Goal: Task Accomplishment & Management: Manage account settings

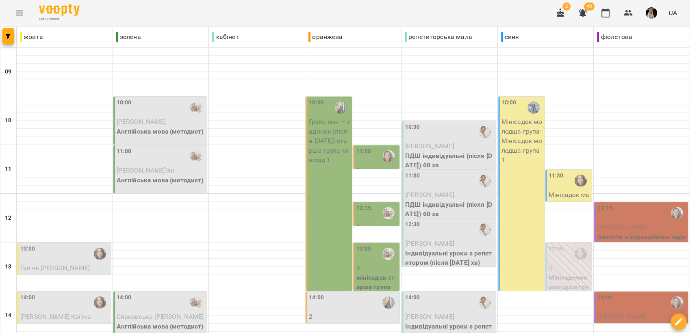
scroll to position [226, 0]
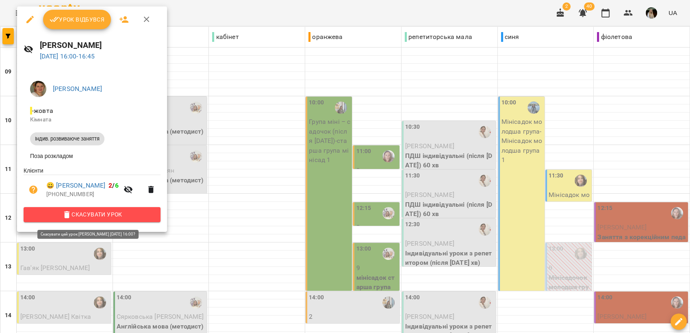
click at [115, 215] on span "Скасувати Урок" at bounding box center [92, 215] width 124 height 10
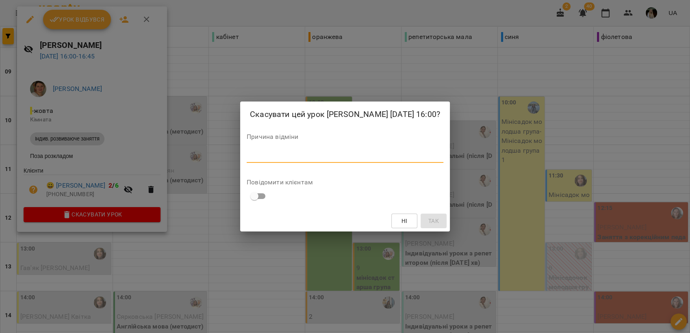
click at [255, 154] on textarea at bounding box center [345, 156] width 197 height 8
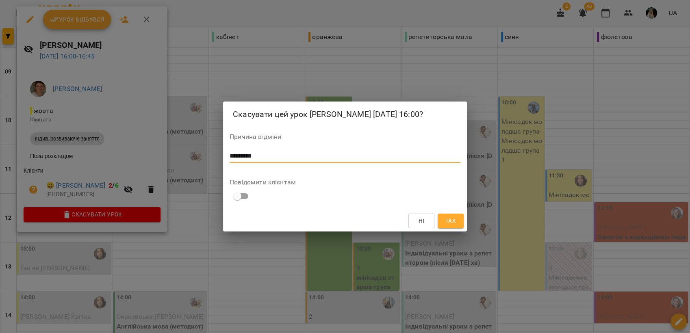
type textarea "*********"
click at [450, 220] on span "Так" at bounding box center [450, 221] width 11 height 10
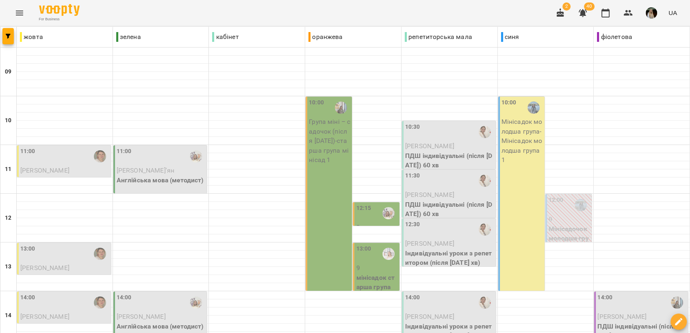
scroll to position [180, 0]
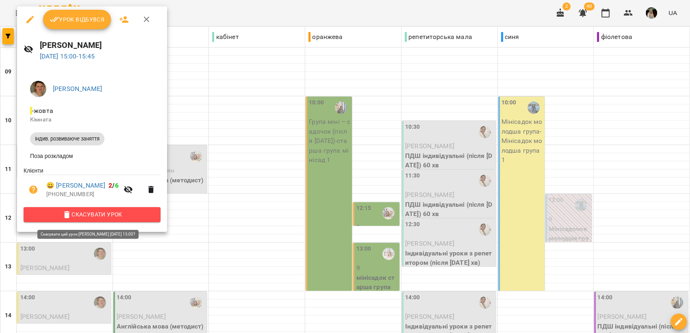
click at [102, 213] on span "Скасувати Урок" at bounding box center [92, 215] width 124 height 10
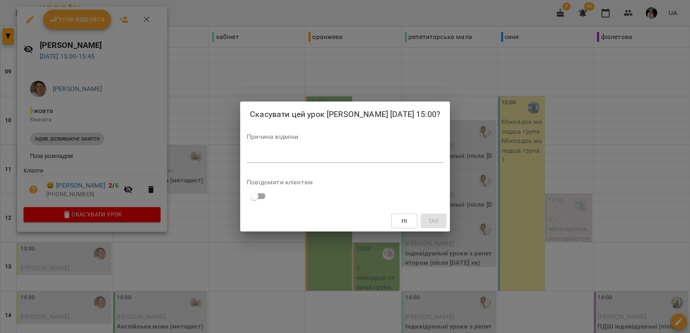
click at [318, 166] on div "Скасувати цей урок Нискогуз Ангеліна 21 серп 2025 15:00? Причина відміни * Пові…" at bounding box center [345, 167] width 210 height 130
click at [312, 154] on textarea at bounding box center [345, 156] width 197 height 8
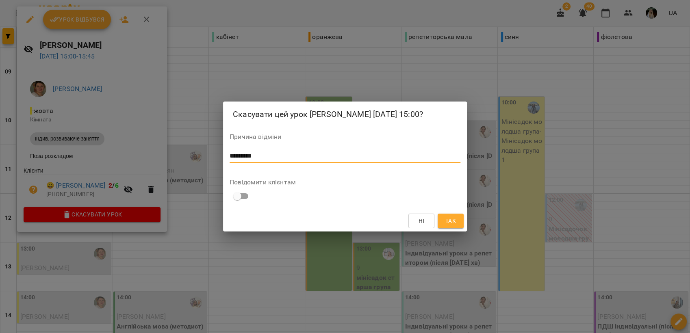
type textarea "*********"
click at [453, 219] on span "Так" at bounding box center [450, 221] width 11 height 10
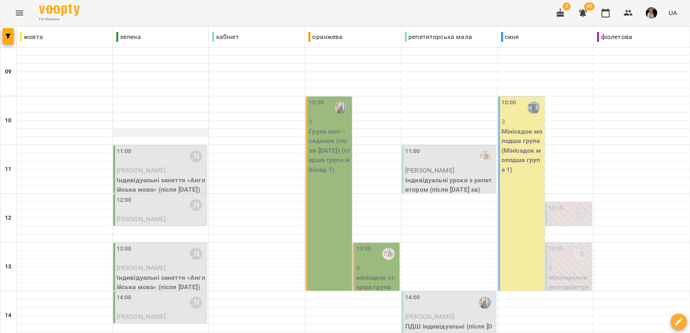
scroll to position [0, 0]
click at [139, 167] on span "[PERSON_NAME]" at bounding box center [141, 171] width 49 height 8
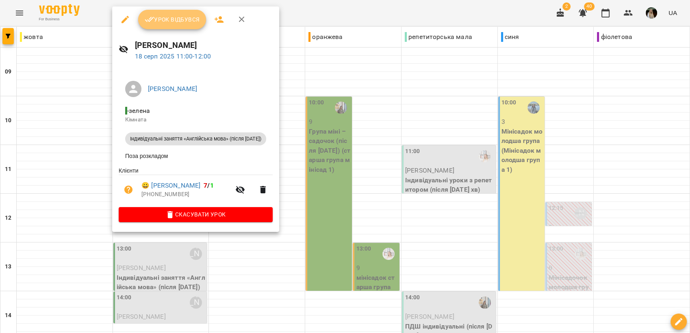
click at [166, 15] on span "Урок відбувся" at bounding box center [172, 20] width 55 height 10
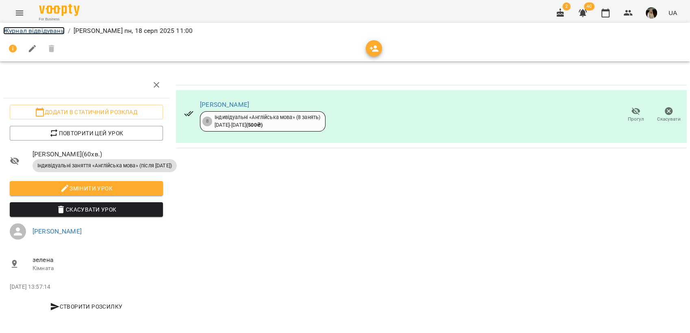
click at [35, 32] on link "Журнал відвідувань" at bounding box center [33, 31] width 61 height 8
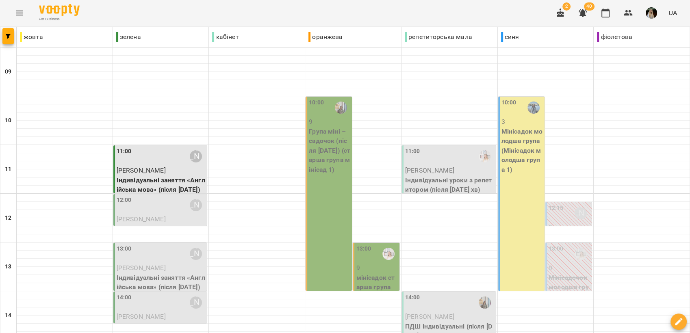
scroll to position [45, 0]
click at [145, 215] on span "[PERSON_NAME]" at bounding box center [141, 219] width 49 height 8
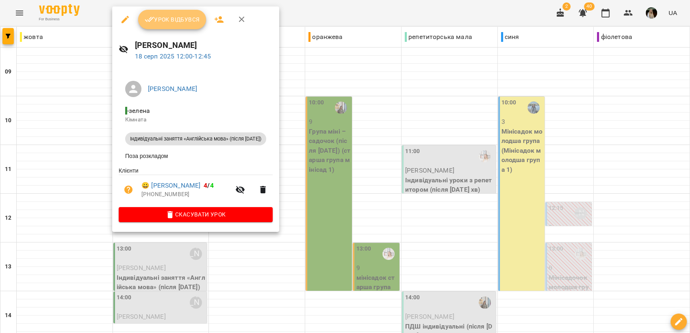
click at [176, 19] on span "Урок відбувся" at bounding box center [172, 20] width 55 height 10
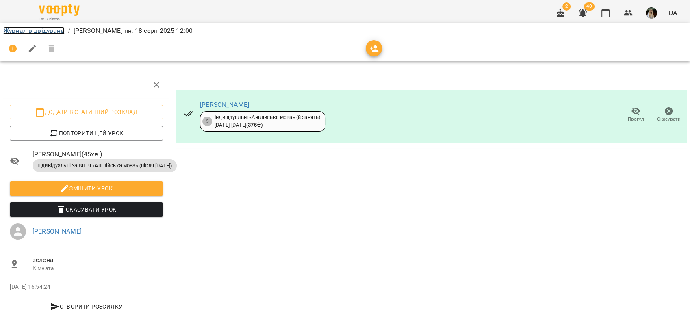
click at [43, 29] on link "Журнал відвідувань" at bounding box center [33, 31] width 61 height 8
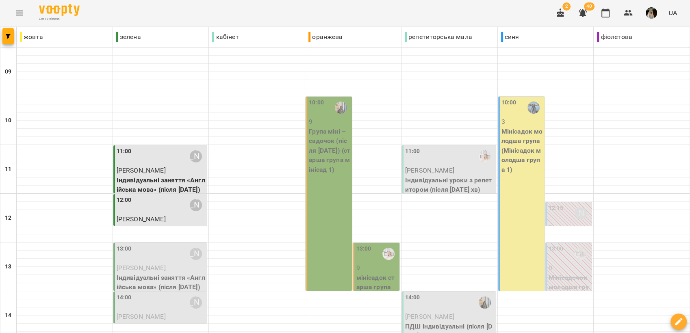
scroll to position [45, 0]
click at [162, 263] on p "[PERSON_NAME]" at bounding box center [161, 268] width 89 height 10
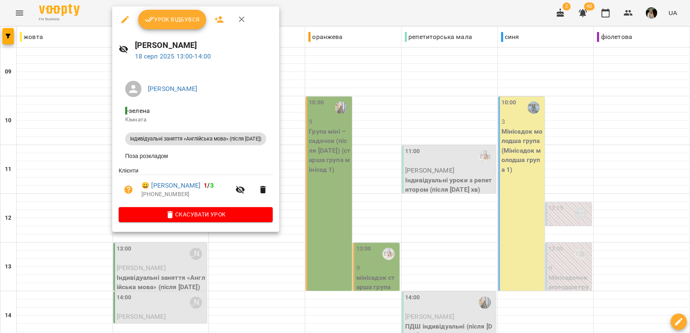
click at [158, 20] on span "Урок відбувся" at bounding box center [172, 20] width 55 height 10
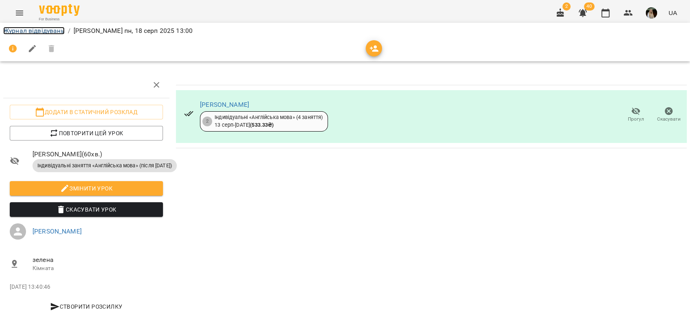
click at [56, 29] on link "Журнал відвідувань" at bounding box center [33, 31] width 61 height 8
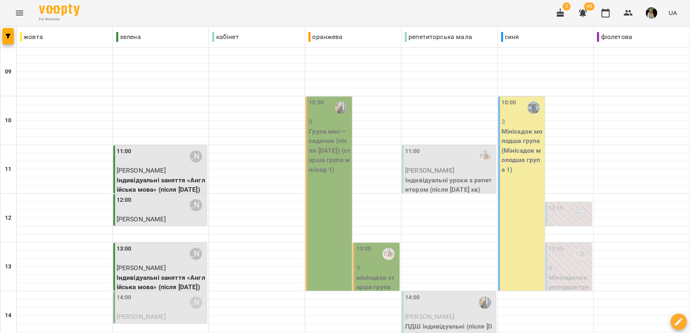
scroll to position [180, 0]
click at [130, 293] on div "14:00 Софія Паславська" at bounding box center [161, 302] width 89 height 19
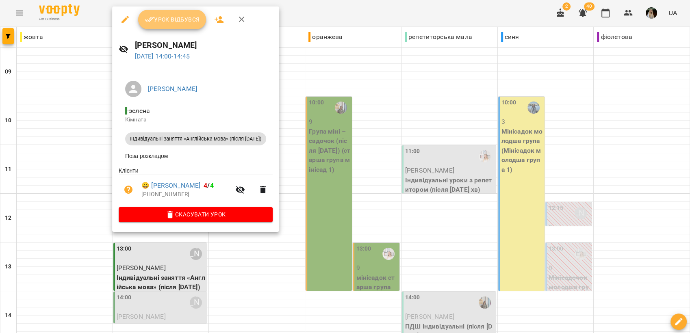
click at [162, 24] on span "Урок відбувся" at bounding box center [172, 20] width 55 height 10
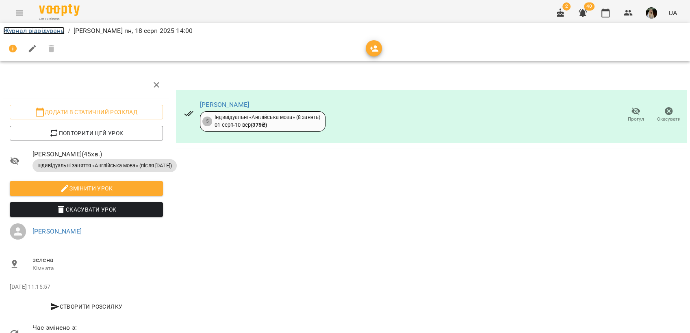
click at [38, 30] on link "Журнал відвідувань" at bounding box center [33, 31] width 61 height 8
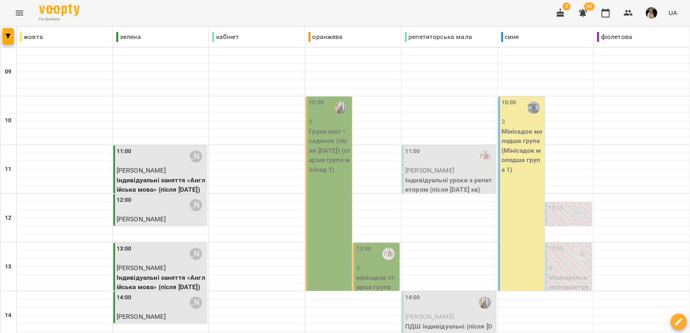
click at [437, 172] on span "[PERSON_NAME]" at bounding box center [429, 171] width 49 height 8
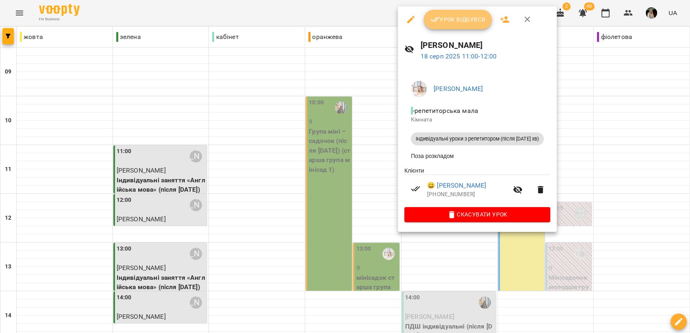
click at [461, 21] on span "Урок відбувся" at bounding box center [457, 20] width 55 height 10
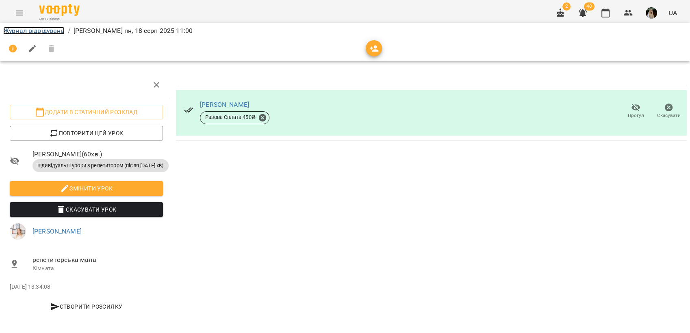
click at [39, 28] on link "Журнал відвідувань" at bounding box center [33, 31] width 61 height 8
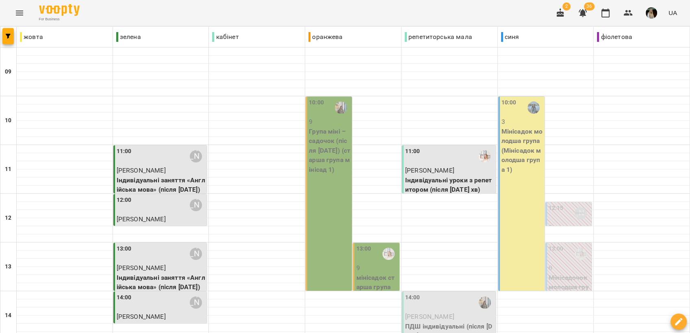
scroll to position [135, 0]
click at [430, 313] on span "[PERSON_NAME]" at bounding box center [429, 317] width 49 height 8
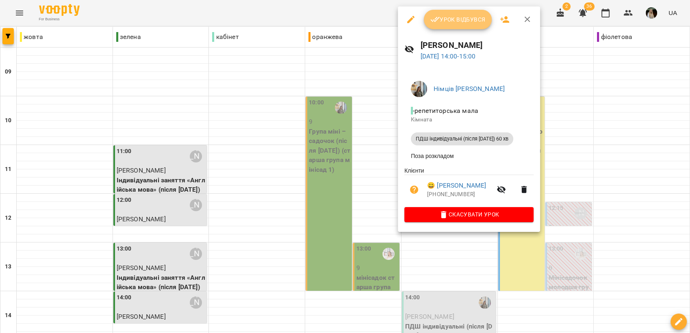
click at [454, 18] on span "Урок відбувся" at bounding box center [457, 20] width 55 height 10
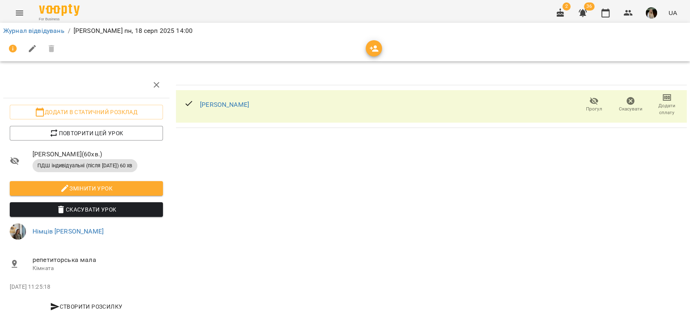
click at [33, 50] on icon "button" at bounding box center [33, 49] width 10 height 10
select select "**********"
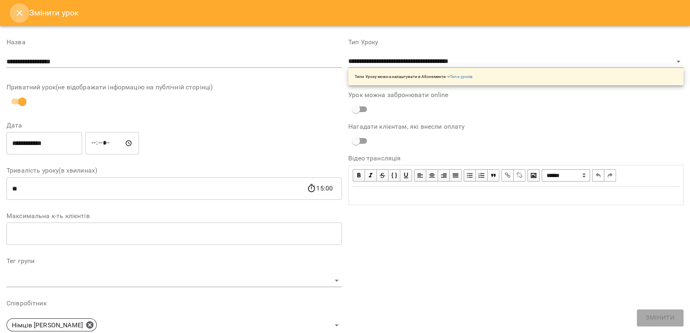
click at [16, 16] on icon "Close" at bounding box center [20, 13] width 10 height 10
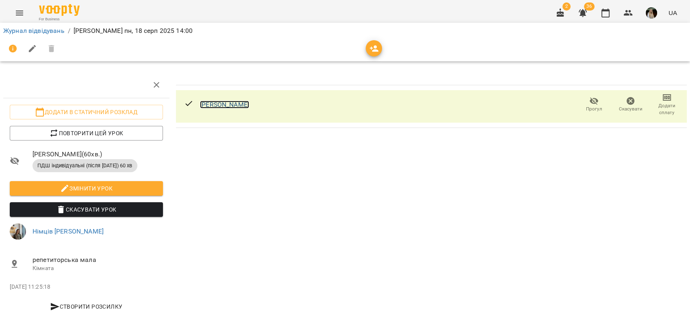
click at [213, 105] on link "[PERSON_NAME]" at bounding box center [224, 105] width 49 height 8
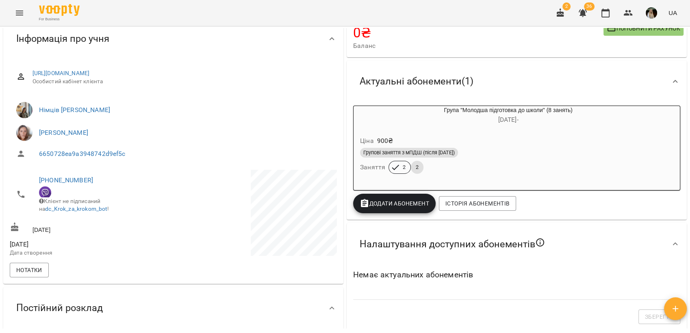
scroll to position [90, 0]
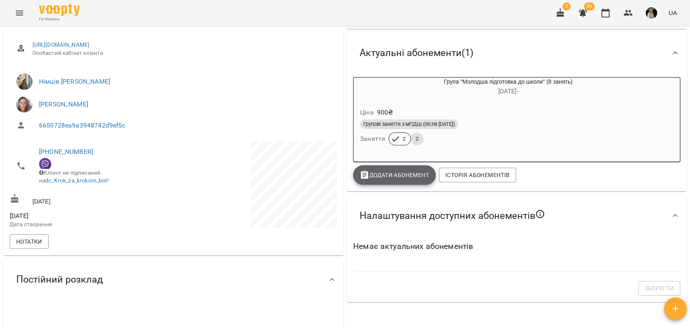
click at [396, 174] on span "Додати Абонемент" at bounding box center [394, 175] width 69 height 10
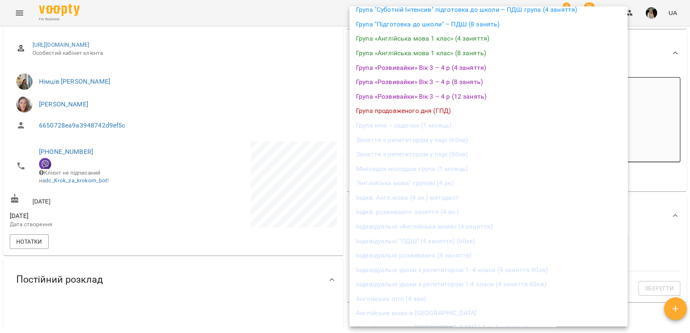
scroll to position [135, 0]
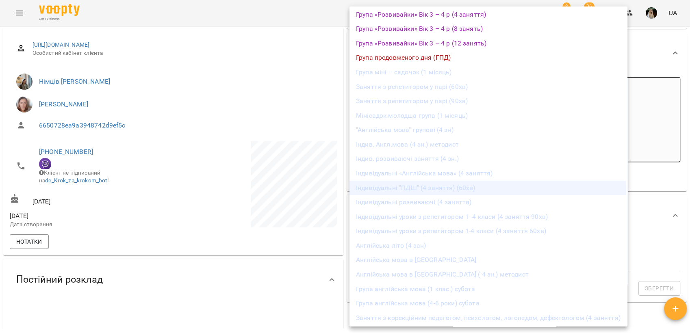
click at [436, 191] on li "Індивідуальні "ПДШ" (4 заняття) (60хв)" at bounding box center [488, 188] width 278 height 15
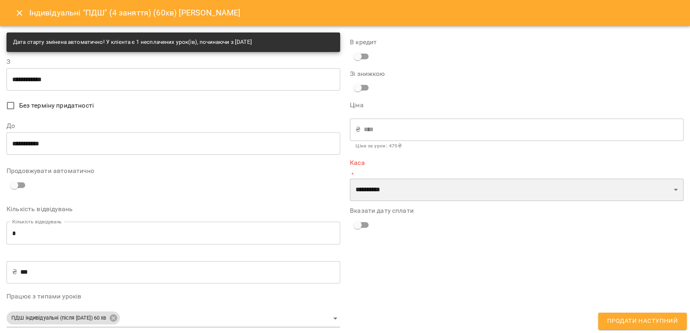
drag, startPoint x: 666, startPoint y: 190, endPoint x: 657, endPoint y: 195, distance: 10.7
click at [666, 190] on select "**********" at bounding box center [517, 190] width 334 height 23
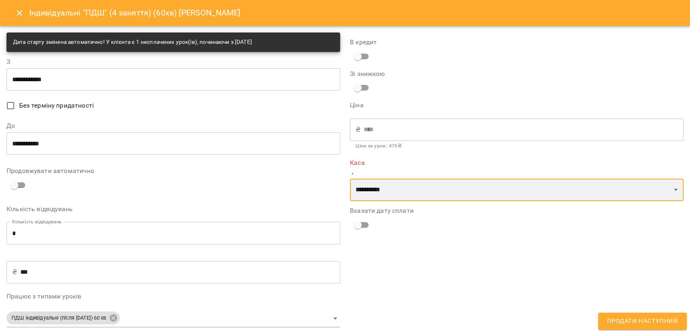
select select "********"
click at [350, 179] on select "**********" at bounding box center [517, 190] width 334 height 23
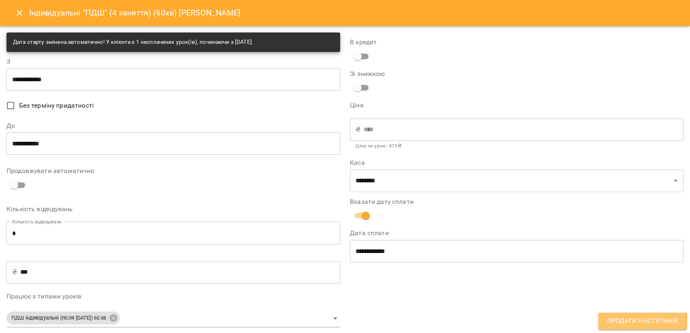
click at [624, 325] on span "Продати наступний" at bounding box center [642, 321] width 71 height 11
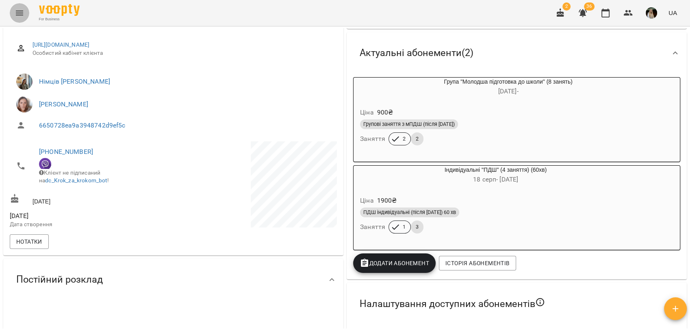
click at [20, 15] on icon "Menu" at bounding box center [19, 13] width 7 height 5
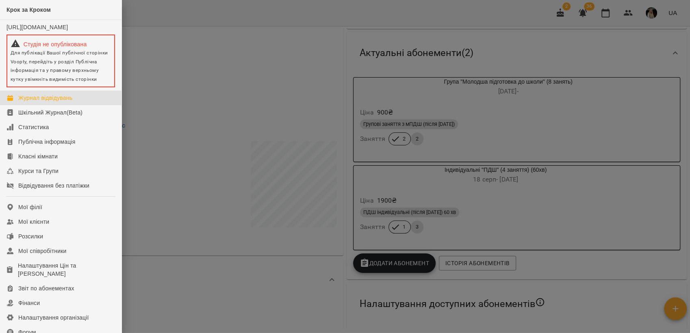
click at [67, 102] on div "Журнал відвідувань" at bounding box center [45, 98] width 54 height 8
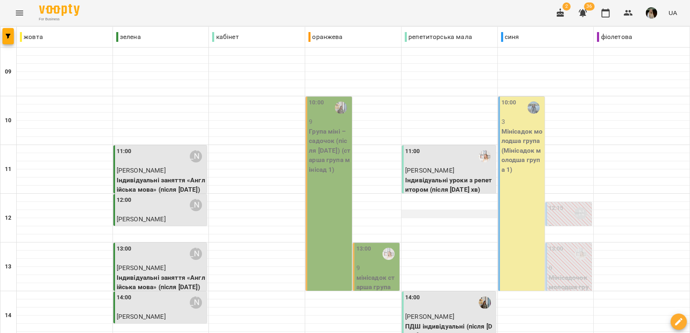
scroll to position [78, 0]
click at [335, 119] on div "10:00 9 Група міні – садочок (після [DATE]) (старша група мінісад 1)" at bounding box center [329, 194] width 46 height 194
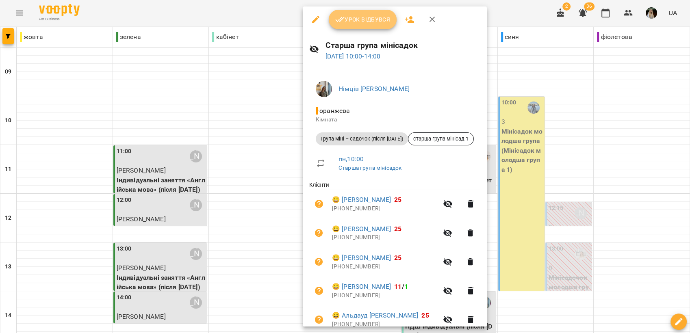
click at [370, 22] on span "Урок відбувся" at bounding box center [362, 20] width 55 height 10
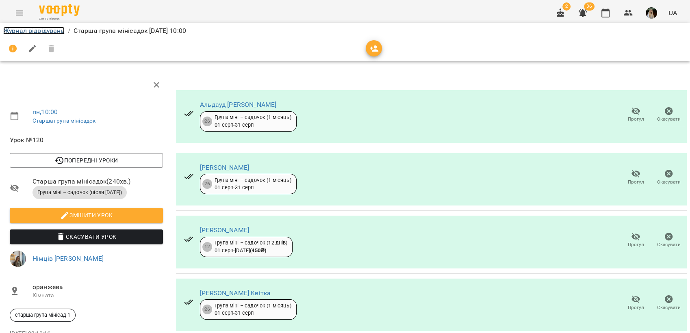
click at [22, 31] on link "Журнал відвідувань" at bounding box center [33, 31] width 61 height 8
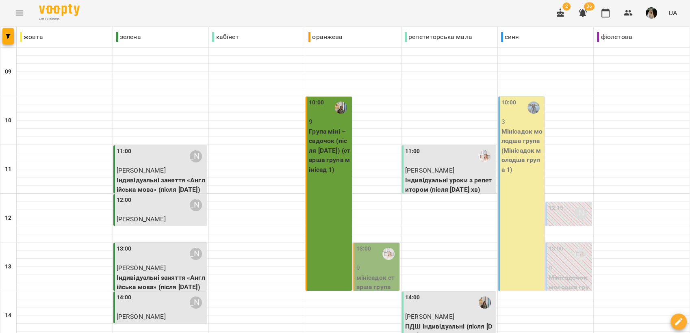
scroll to position [90, 0]
click at [362, 263] on p "9" at bounding box center [376, 268] width 41 height 10
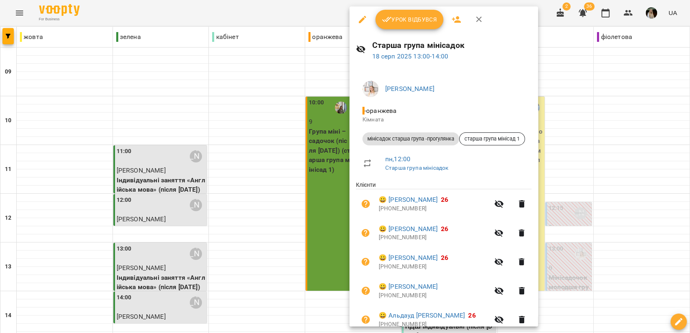
click at [423, 17] on span "Урок відбувся" at bounding box center [409, 20] width 55 height 10
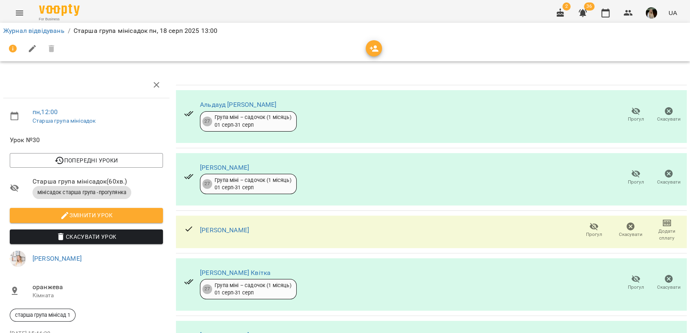
click at [33, 26] on li "Журнал відвідувань" at bounding box center [33, 31] width 61 height 10
click at [33, 28] on link "Журнал відвідувань" at bounding box center [33, 31] width 61 height 8
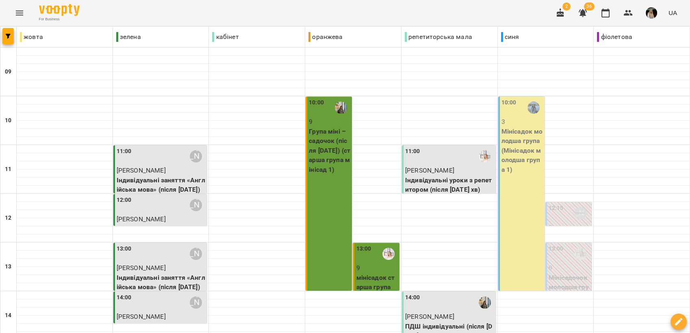
scroll to position [45, 0]
click at [521, 127] on p "Мінісадок молодша група (Мінісадок молодша група 1)" at bounding box center [521, 151] width 41 height 48
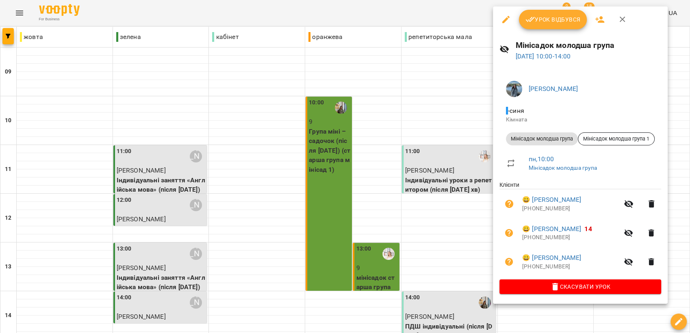
click at [558, 17] on span "Урок відбувся" at bounding box center [552, 20] width 55 height 10
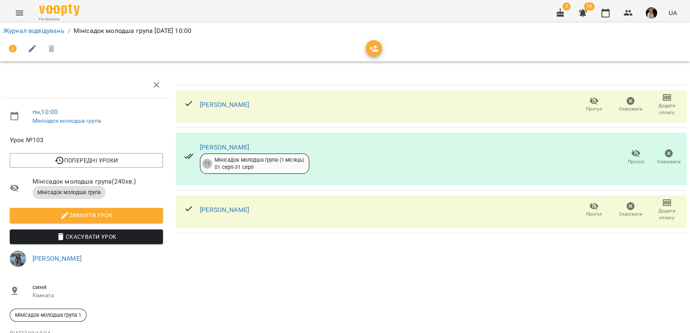
click at [24, 24] on div "Журнал відвідувань / Мінісадок молодша група [DATE] 10:00" at bounding box center [344, 42] width 693 height 42
click at [26, 26] on li "Журнал відвідувань" at bounding box center [33, 31] width 61 height 10
click at [26, 28] on link "Журнал відвідувань" at bounding box center [33, 31] width 61 height 8
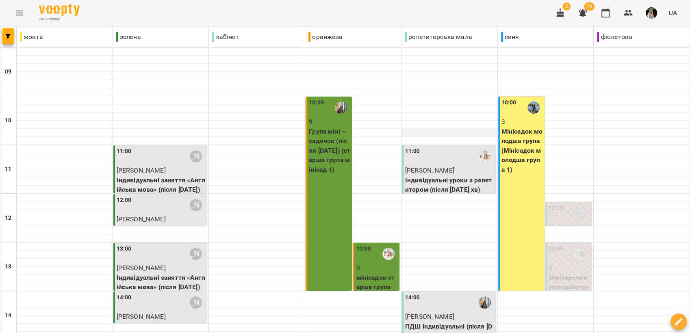
scroll to position [45, 0]
click at [579, 11] on button "button" at bounding box center [583, 13] width 20 height 20
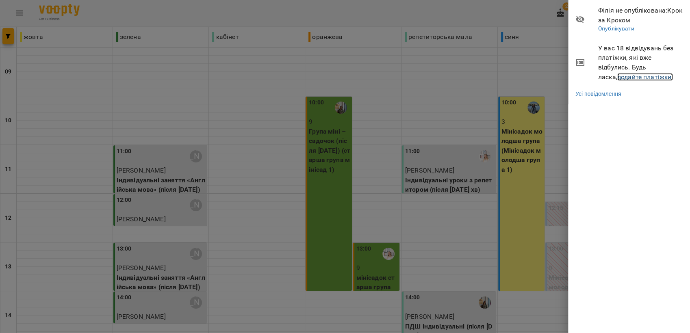
click at [617, 78] on link "додайте платіжки!" at bounding box center [645, 77] width 56 height 8
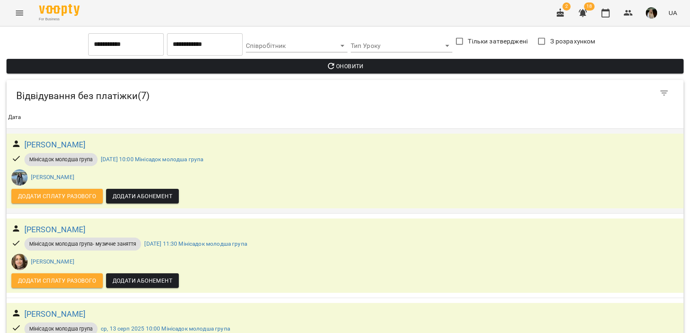
scroll to position [395, 0]
click at [20, 10] on icon "Menu" at bounding box center [20, 13] width 10 height 10
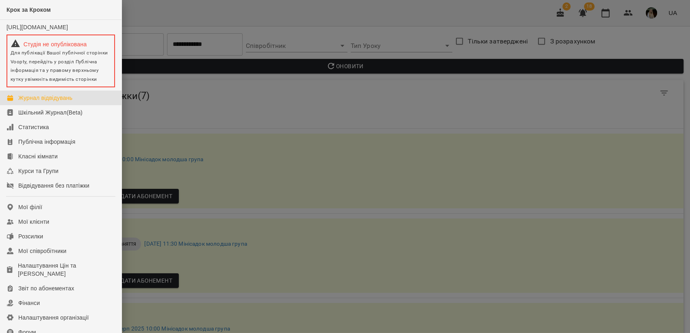
click at [37, 100] on div "Журнал відвідувань" at bounding box center [45, 98] width 54 height 8
